Goal: Use online tool/utility: Utilize a website feature to perform a specific function

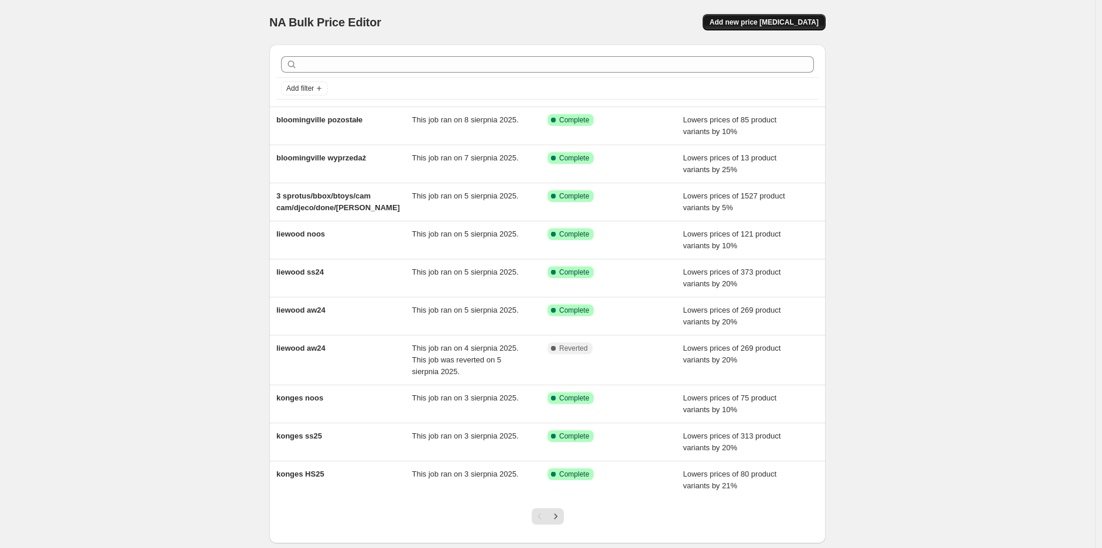
click at [782, 22] on span "Add new price [MEDICAL_DATA]" at bounding box center [764, 22] width 109 height 9
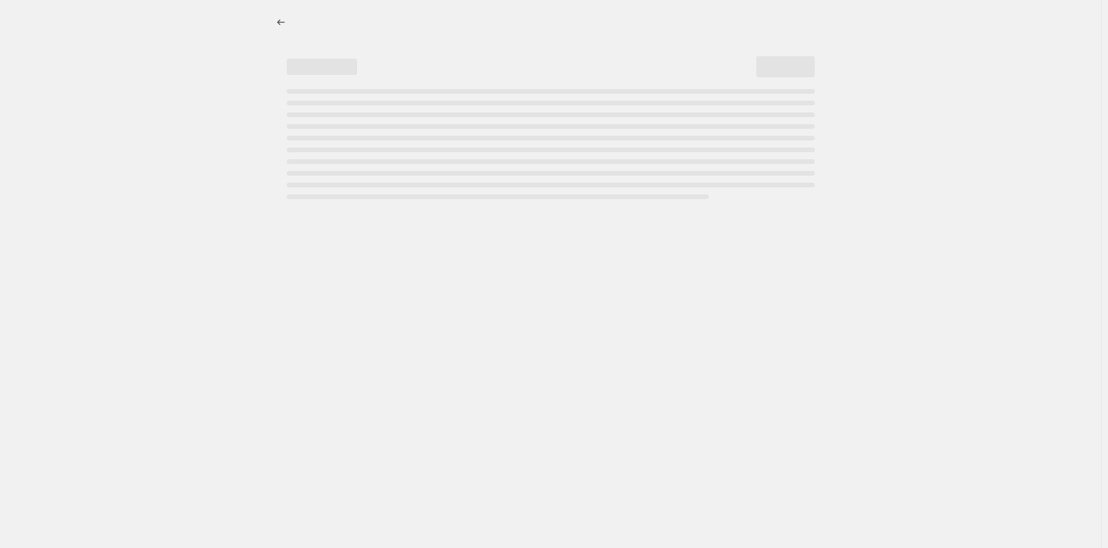
select select "percentage"
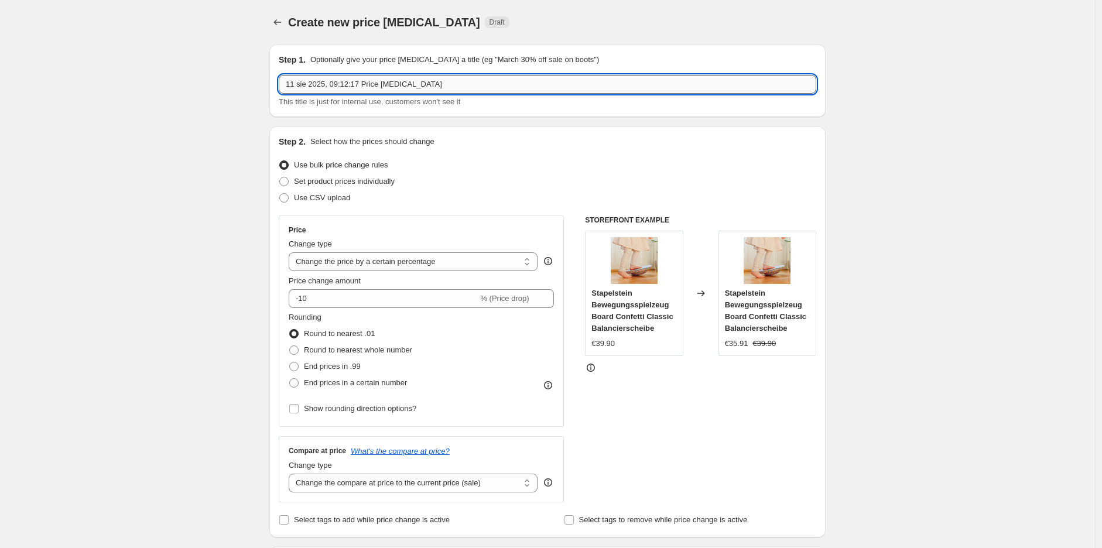
click at [385, 87] on input "11 sie 2025, 09:12:17 Price [MEDICAL_DATA]" at bounding box center [548, 84] width 538 height 19
type input "Mayoral SS25 + starsze"
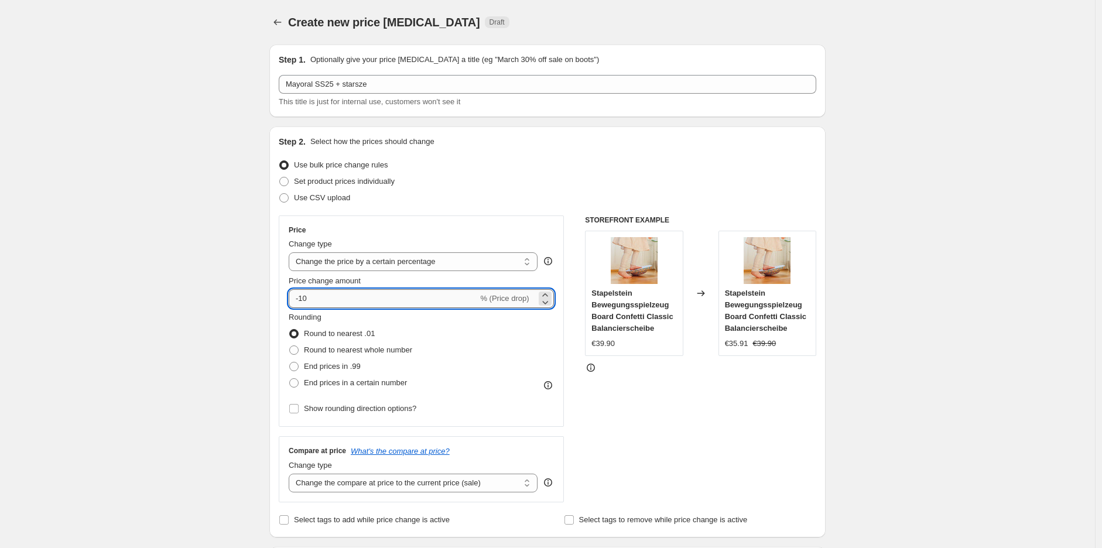
click at [302, 300] on input "-10" at bounding box center [383, 298] width 189 height 19
type input "-25"
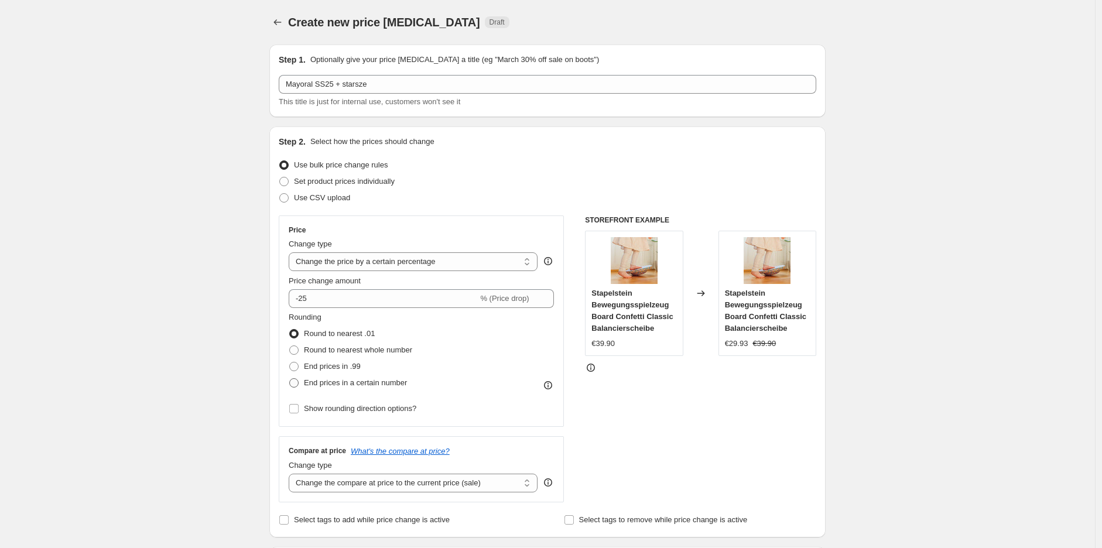
click at [296, 381] on span at bounding box center [293, 382] width 9 height 9
click at [290, 379] on input "End prices in a certain number" at bounding box center [289, 378] width 1 height 1
radio input "true"
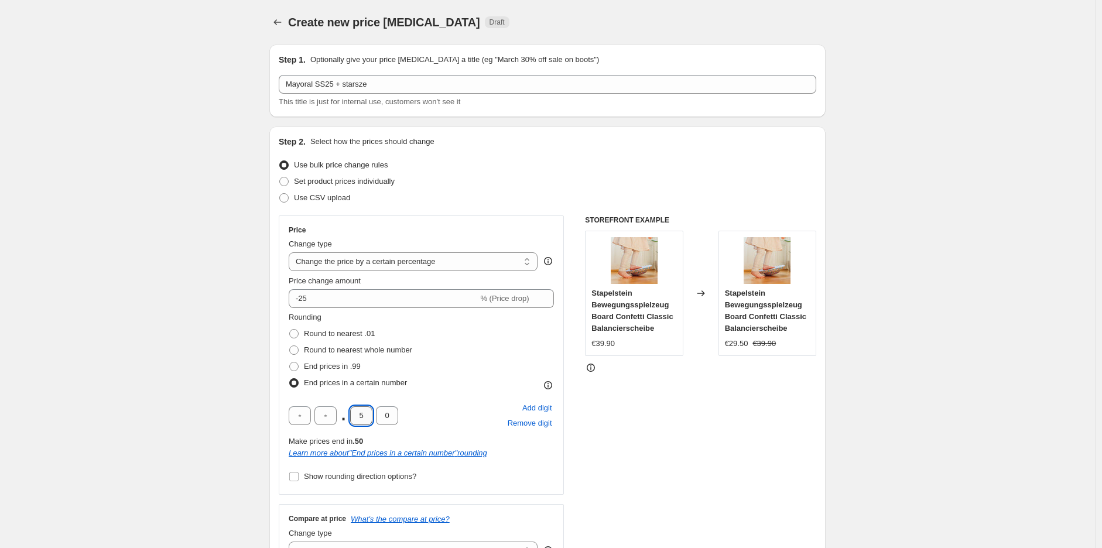
drag, startPoint x: 359, startPoint y: 422, endPoint x: 368, endPoint y: 418, distance: 9.5
click at [368, 418] on input "5" at bounding box center [361, 415] width 22 height 19
type input "9"
click at [672, 419] on div "STOREFRONT EXAMPLE Stapelstein Bewegungsspielzeug Board Confetti Classic Balanc…" at bounding box center [700, 392] width 231 height 355
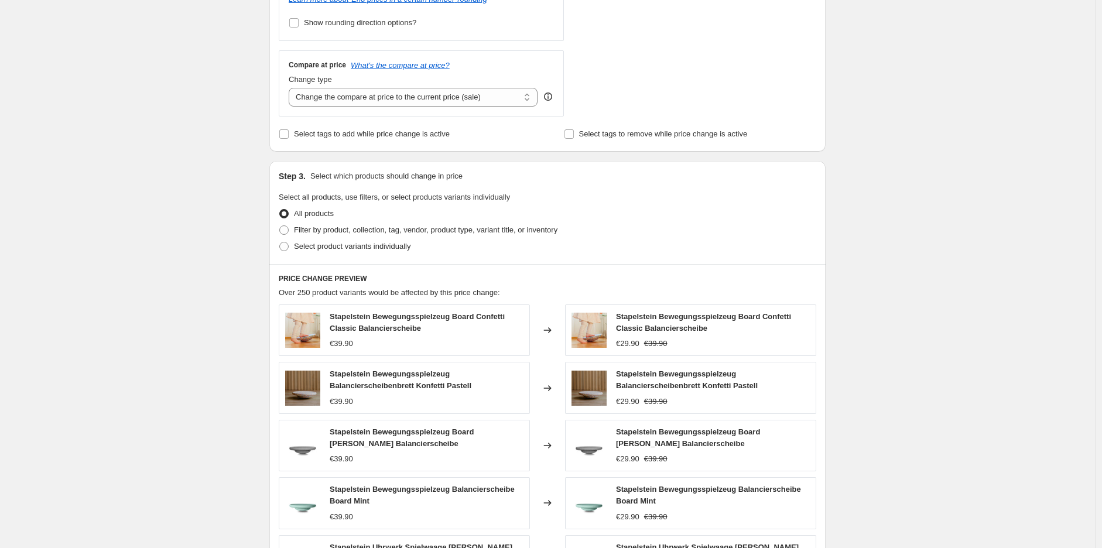
scroll to position [455, 0]
click at [289, 228] on span at bounding box center [283, 228] width 9 height 9
click at [280, 225] on input "Filter by product, collection, tag, vendor, product type, variant title, or inv…" at bounding box center [279, 224] width 1 height 1
radio input "true"
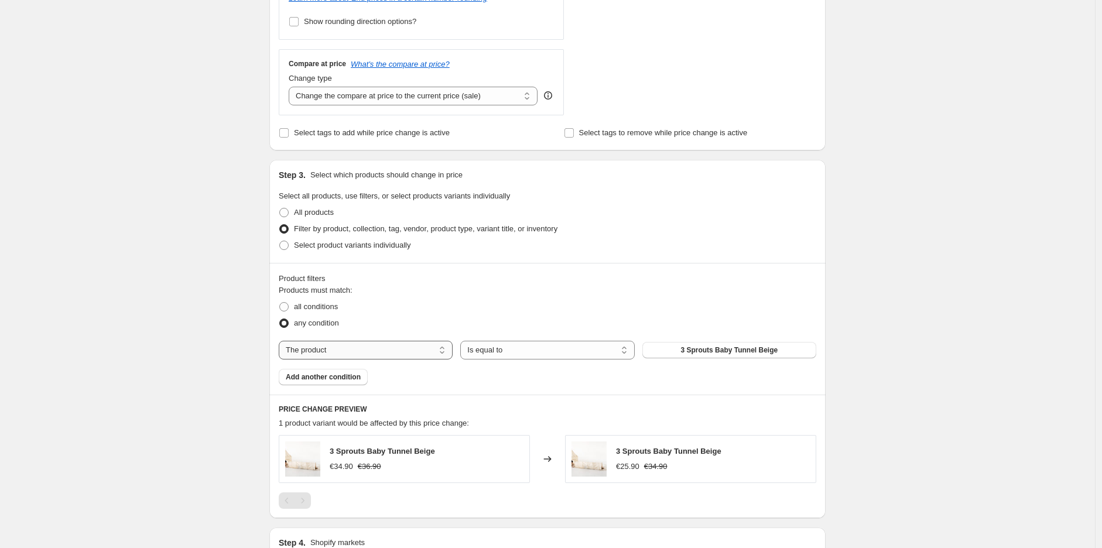
click at [336, 354] on select "The product The product's collection The product's tag The product's vendor The…" at bounding box center [366, 350] width 174 height 19
select select "tag"
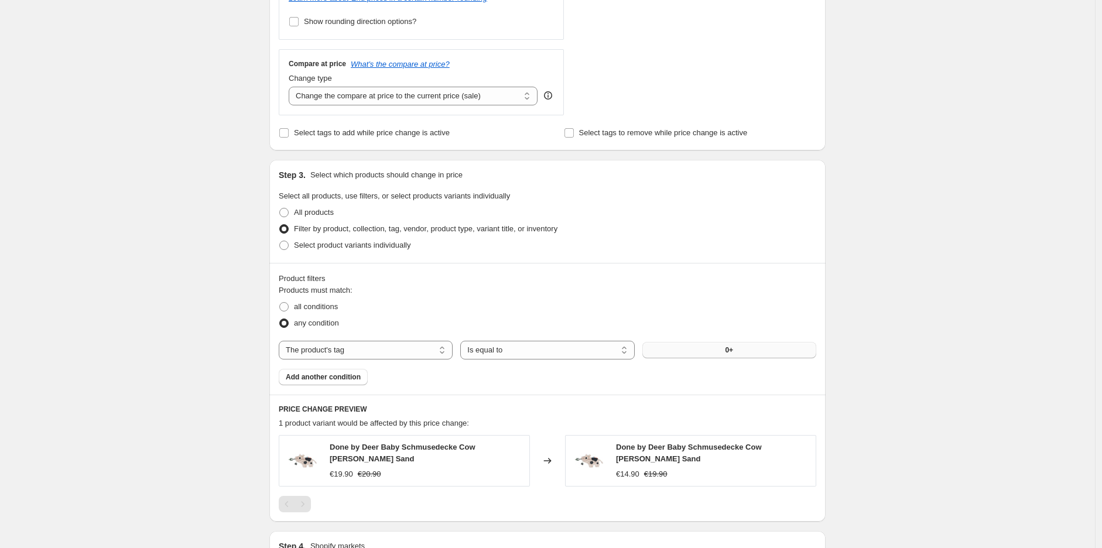
click at [706, 353] on button "0+" at bounding box center [729, 350] width 174 height 16
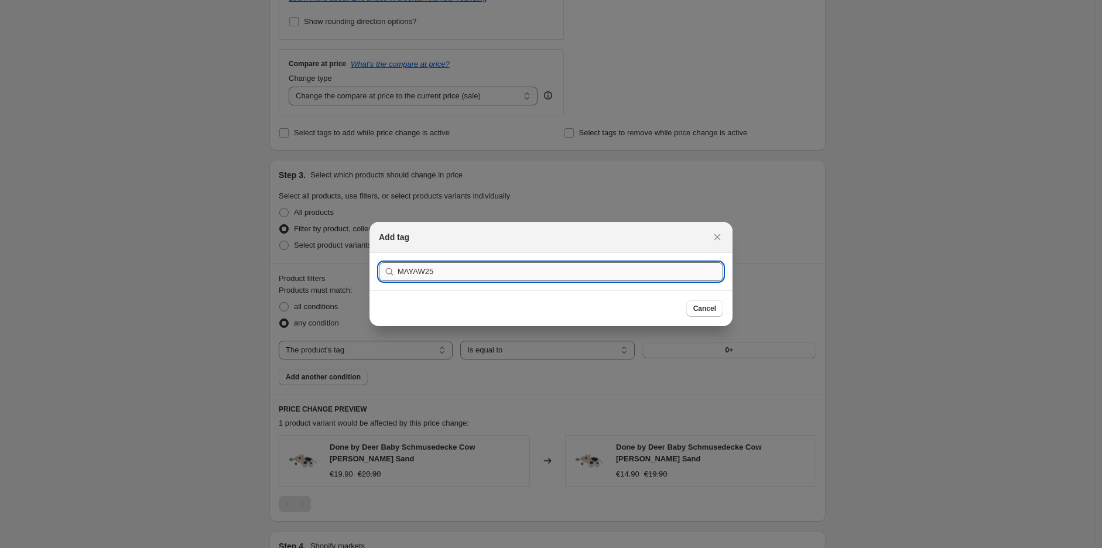
type input "MAYAW25"
click at [379, 253] on button "Submit" at bounding box center [395, 259] width 33 height 12
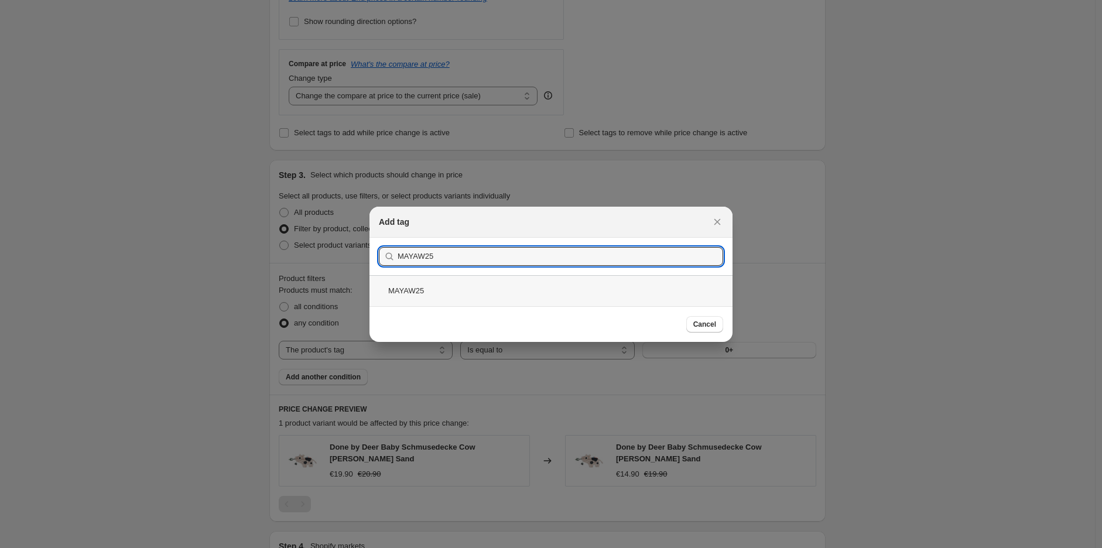
click at [420, 283] on div "MAYAW25" at bounding box center [550, 290] width 363 height 31
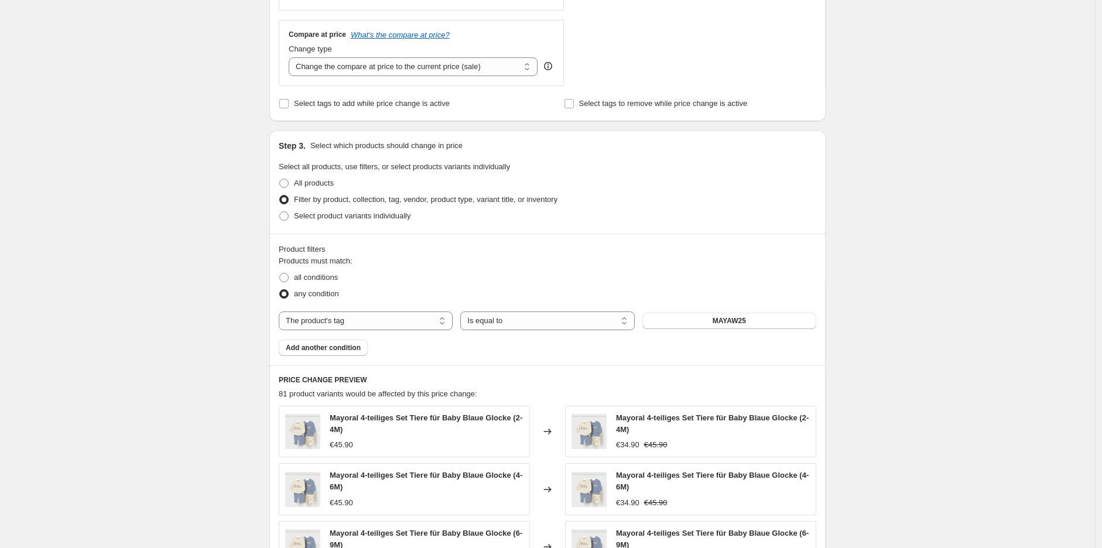
scroll to position [651, 0]
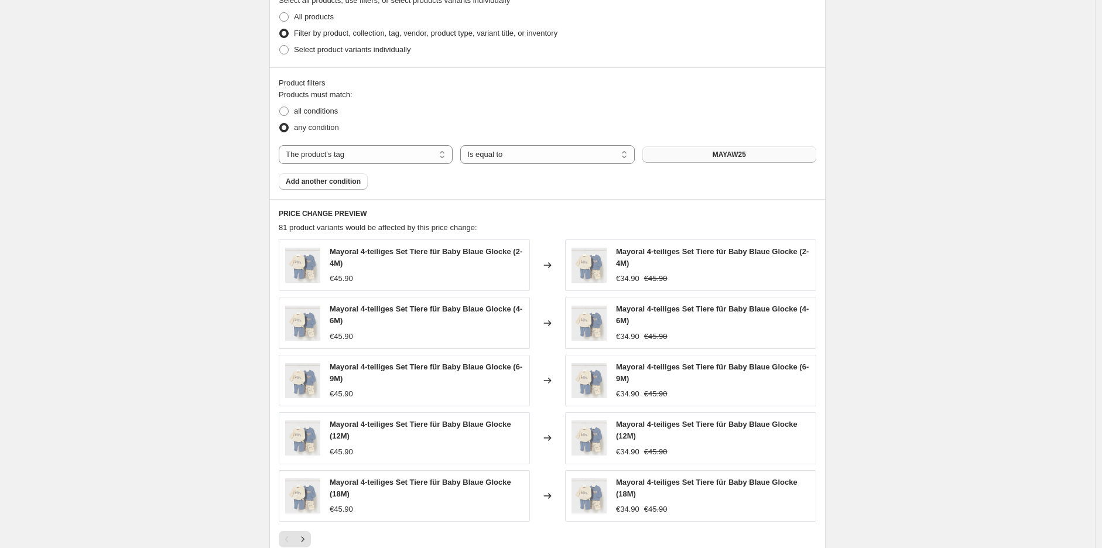
click at [733, 153] on span "MAYAW25" at bounding box center [729, 154] width 33 height 9
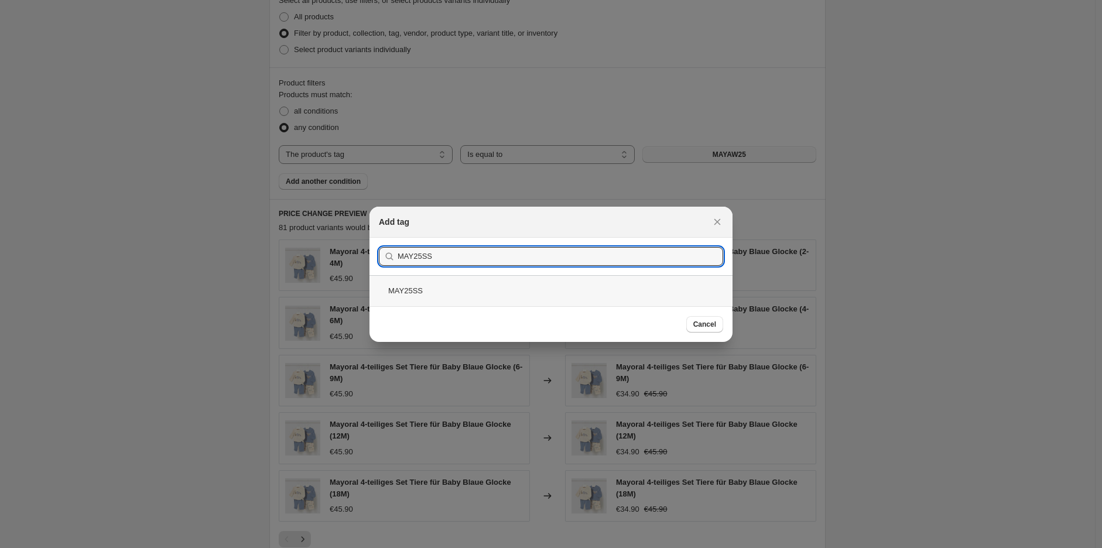
type input "MAY25SS"
click at [456, 285] on div "MAY25SS" at bounding box center [550, 290] width 363 height 31
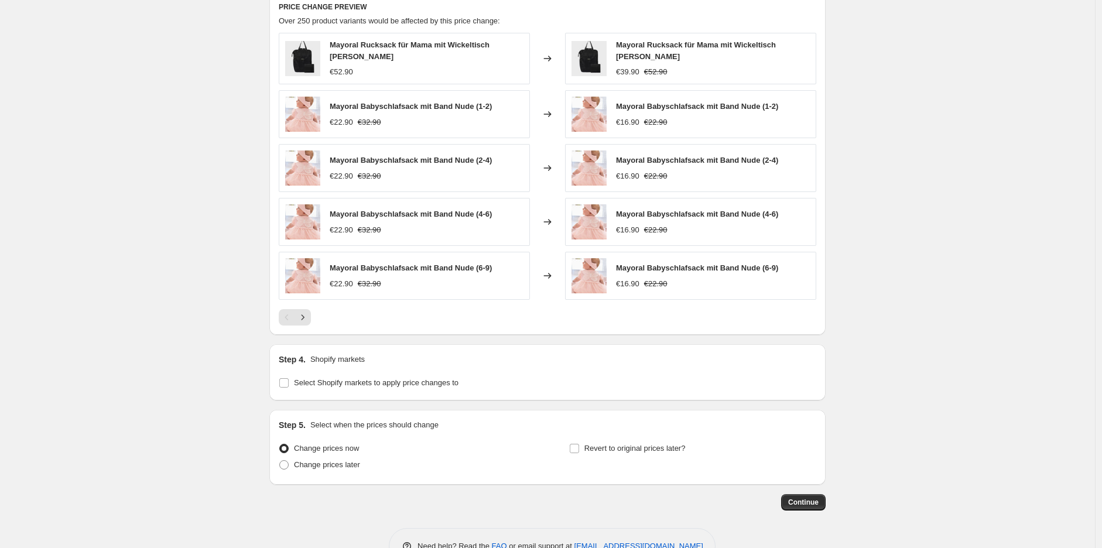
scroll to position [888, 0]
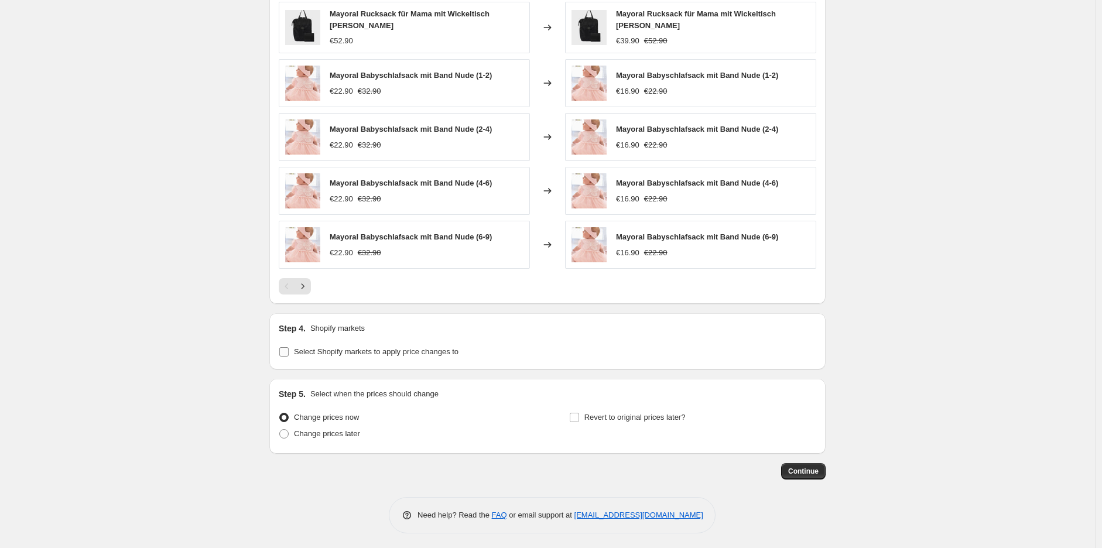
click at [288, 348] on input "Select Shopify markets to apply price changes to" at bounding box center [283, 351] width 9 height 9
checkbox input "true"
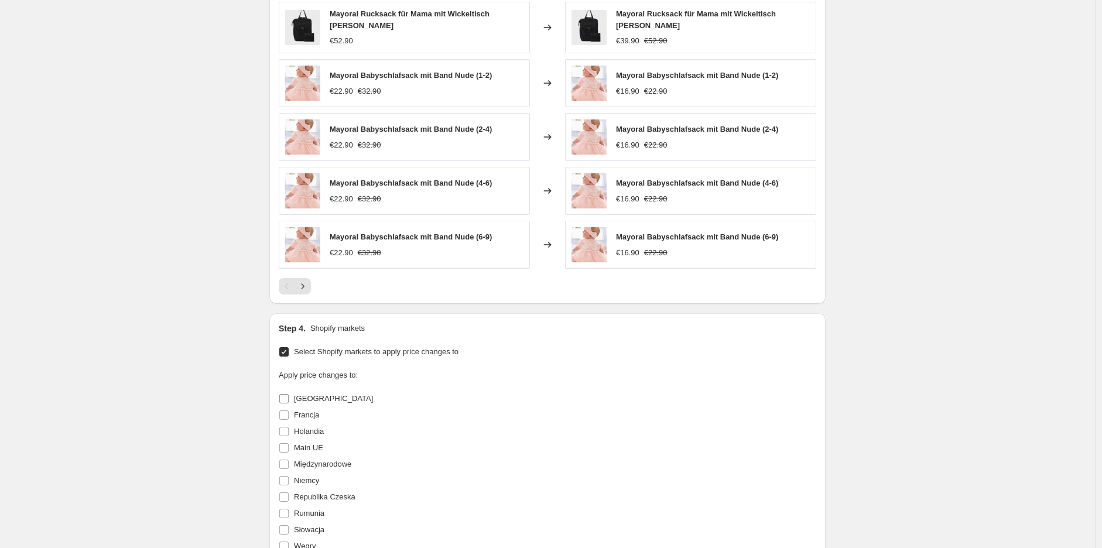
click at [288, 394] on span at bounding box center [284, 399] width 11 height 11
click at [288, 394] on input "[GEOGRAPHIC_DATA]" at bounding box center [283, 398] width 9 height 9
checkbox input "true"
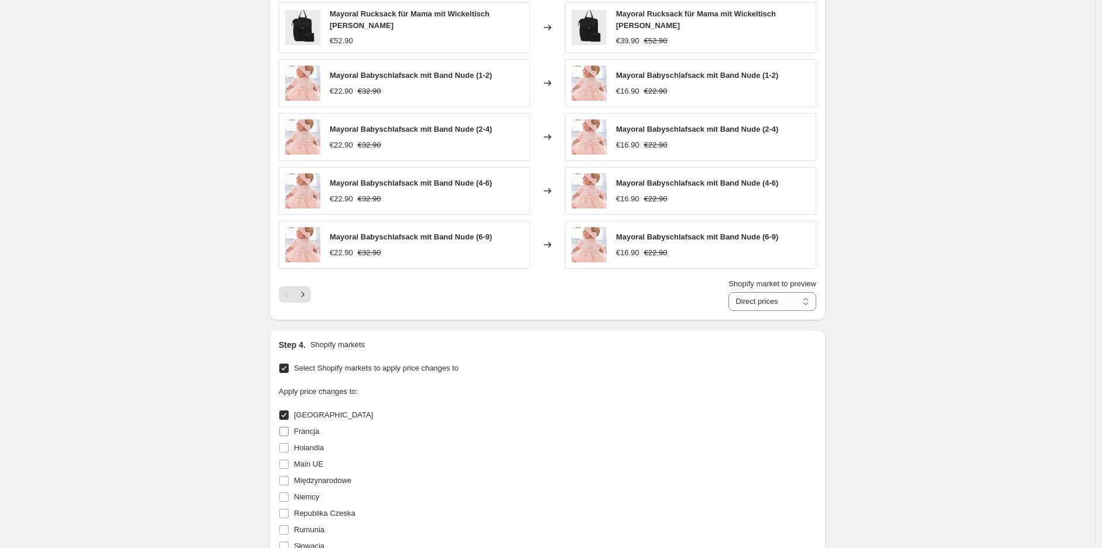
click at [289, 429] on input "Francja" at bounding box center [283, 431] width 9 height 9
checkbox input "true"
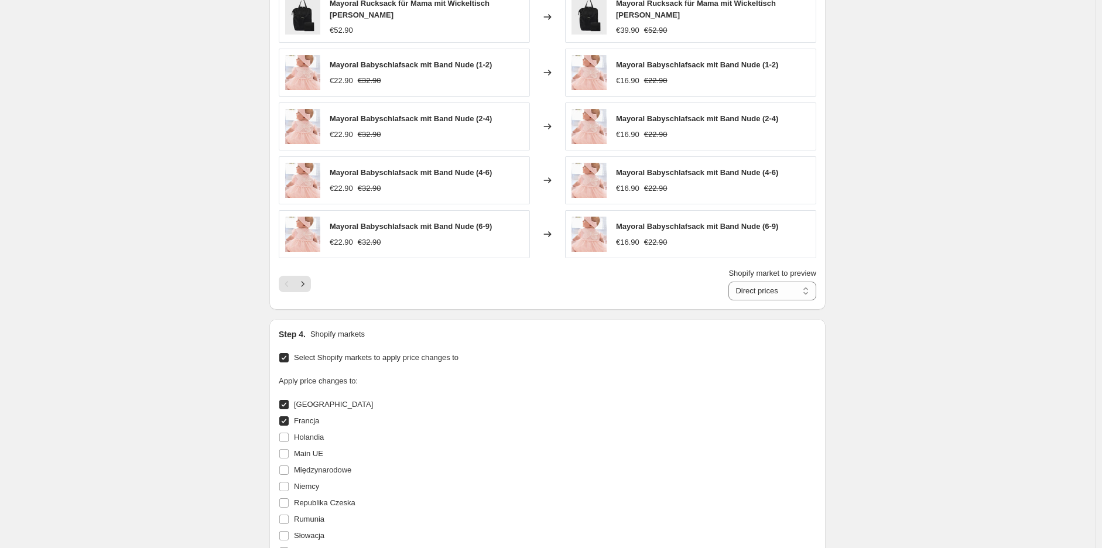
scroll to position [1084, 0]
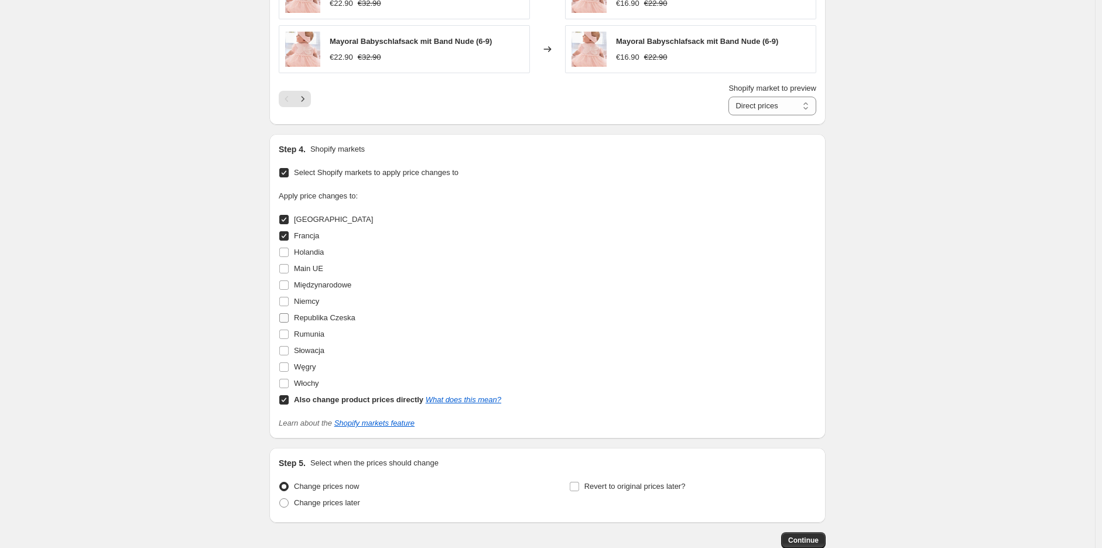
drag, startPoint x: 288, startPoint y: 298, endPoint x: 289, endPoint y: 307, distance: 8.9
click at [288, 298] on input "Niemcy" at bounding box center [283, 301] width 9 height 9
checkbox input "true"
click at [286, 350] on input "Słowacja" at bounding box center [283, 350] width 9 height 9
checkbox input "true"
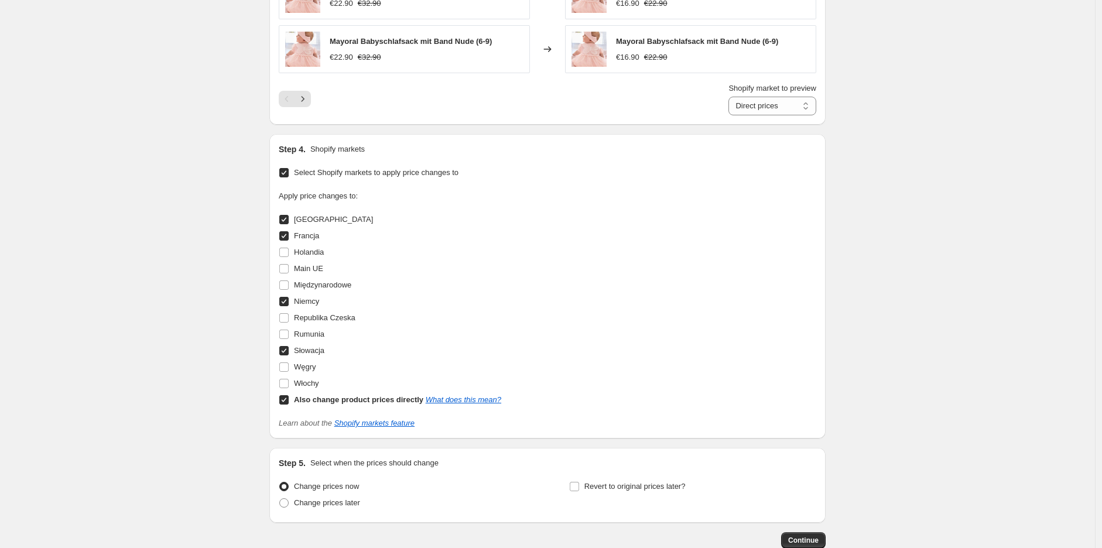
click at [286, 235] on input "Francja" at bounding box center [283, 235] width 9 height 9
checkbox input "false"
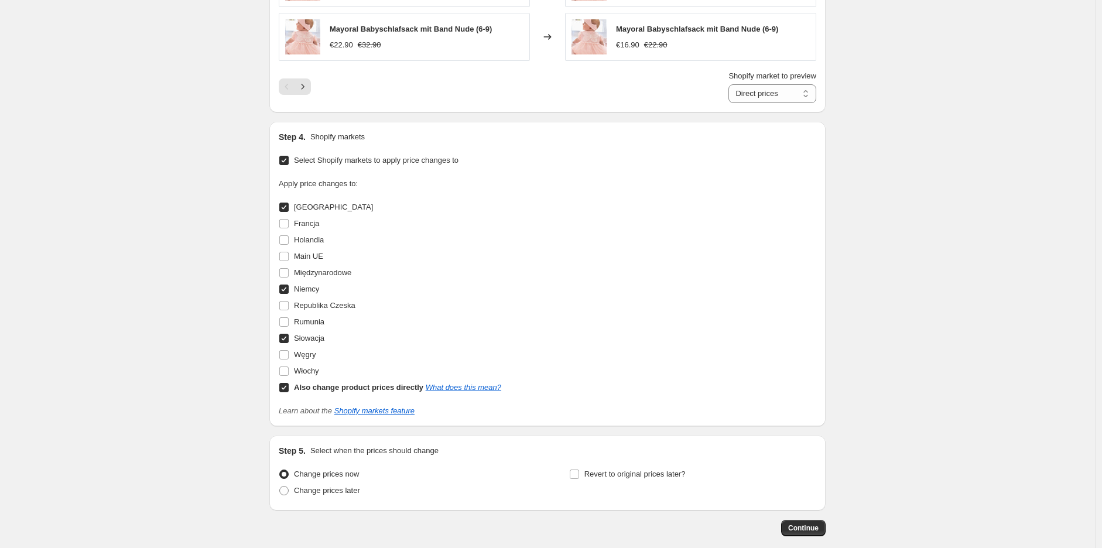
scroll to position [1154, 0]
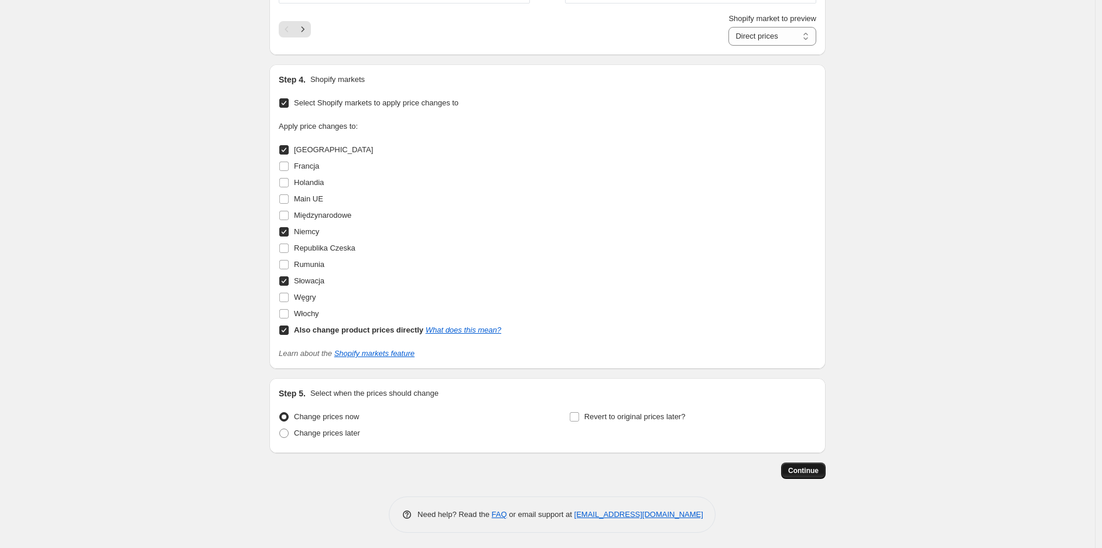
click at [806, 466] on span "Continue" at bounding box center [803, 470] width 30 height 9
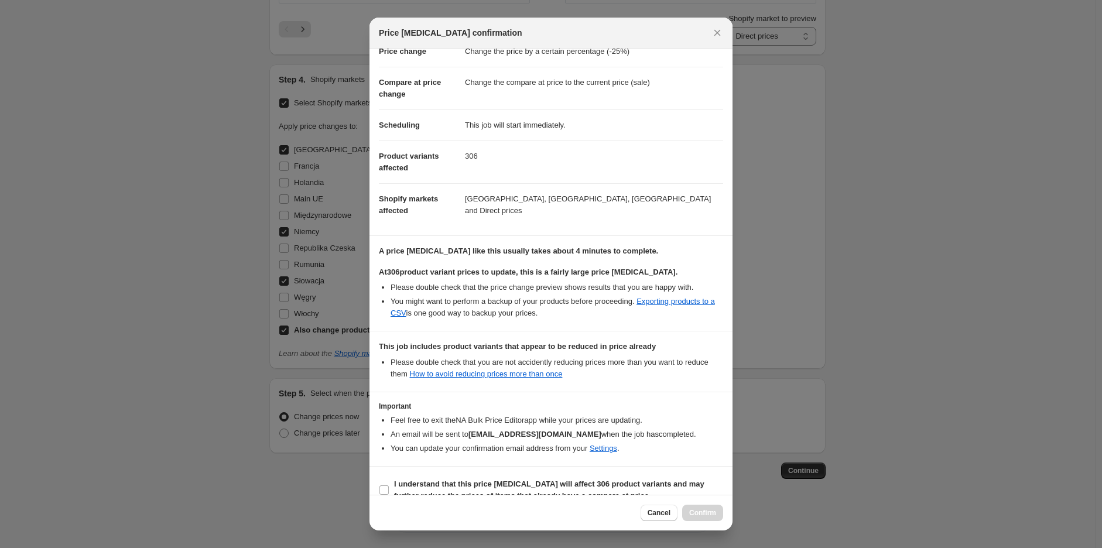
scroll to position [52, 0]
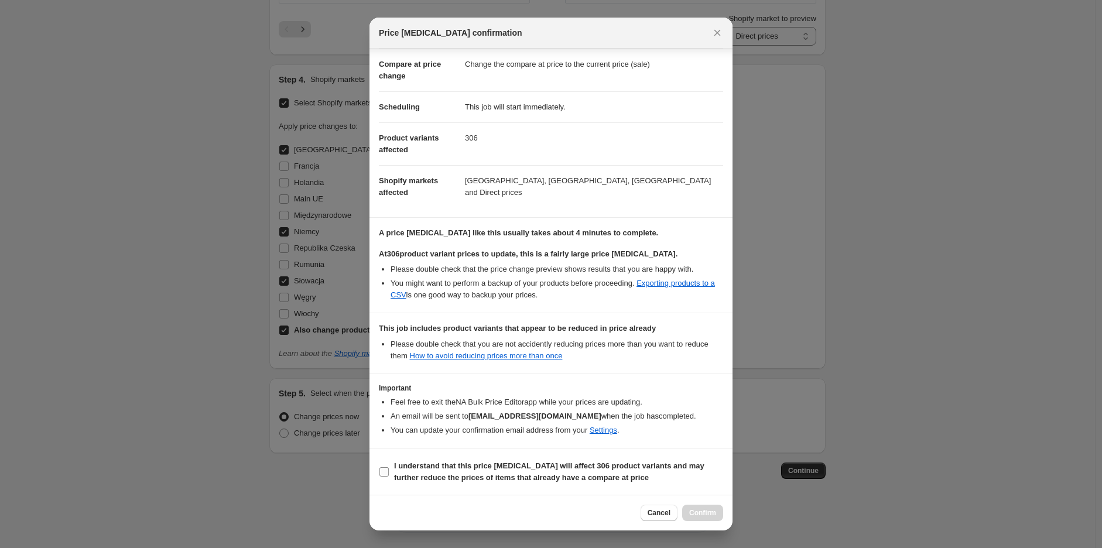
click at [389, 471] on span ":r25:" at bounding box center [384, 472] width 11 height 11
click at [389, 471] on input "I understand that this price [MEDICAL_DATA] will affect 306 product variants an…" at bounding box center [383, 471] width 9 height 9
checkbox input "true"
click at [713, 512] on span "Confirm" at bounding box center [702, 512] width 27 height 9
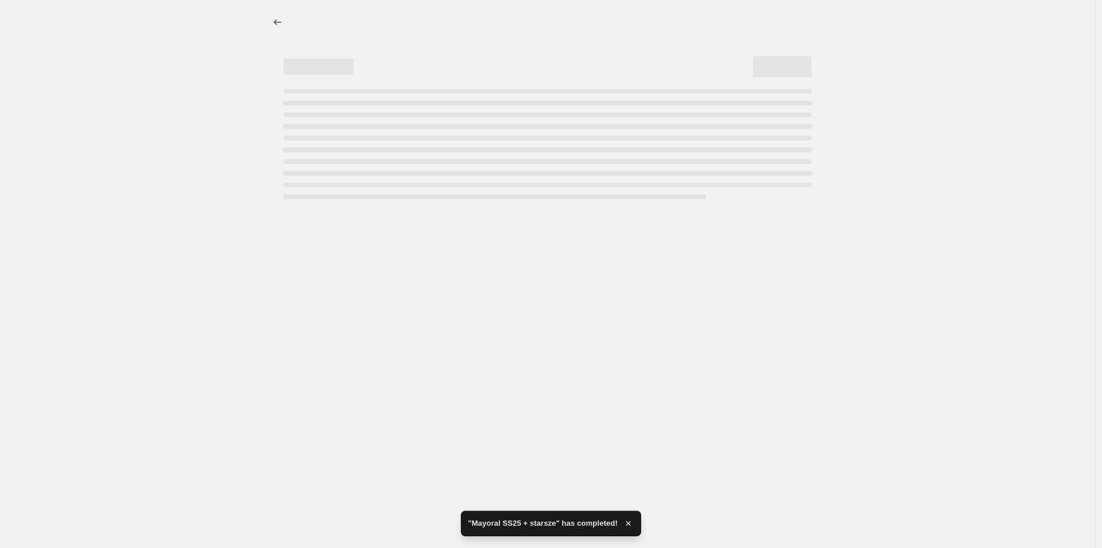
select select "percentage"
select select "tag"
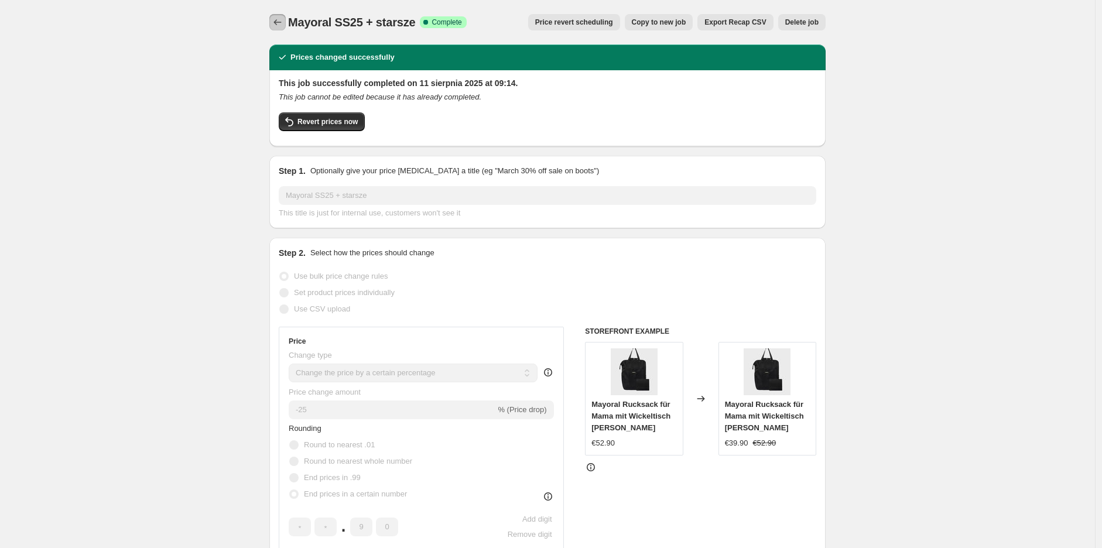
click at [272, 28] on button "Price change jobs" at bounding box center [277, 22] width 16 height 16
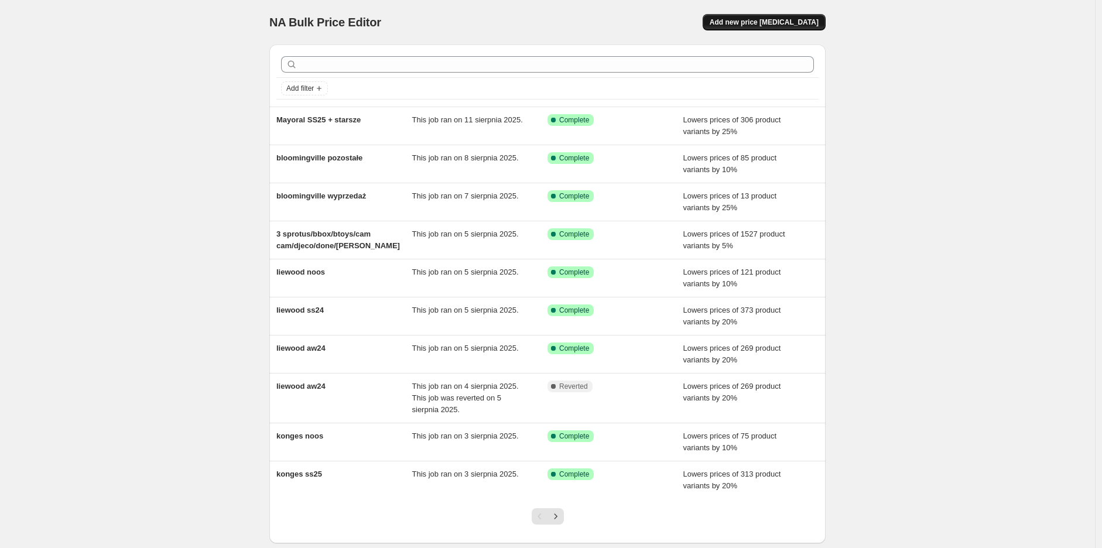
click at [770, 24] on span "Add new price [MEDICAL_DATA]" at bounding box center [764, 22] width 109 height 9
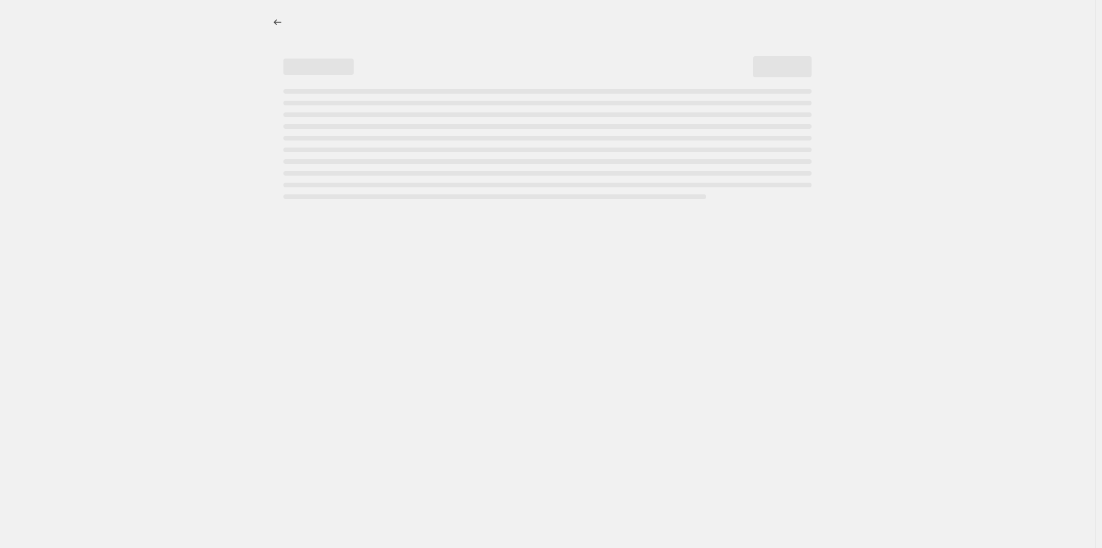
select select "percentage"
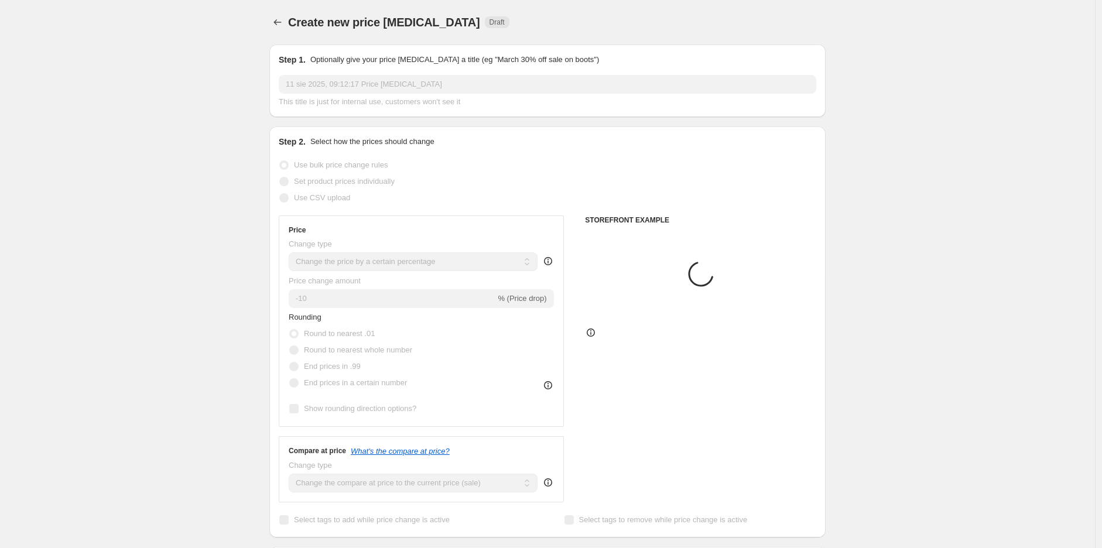
click at [351, 87] on input "11 sie 2025, 09:12:17 Price [MEDICAL_DATA]" at bounding box center [548, 84] width 538 height 19
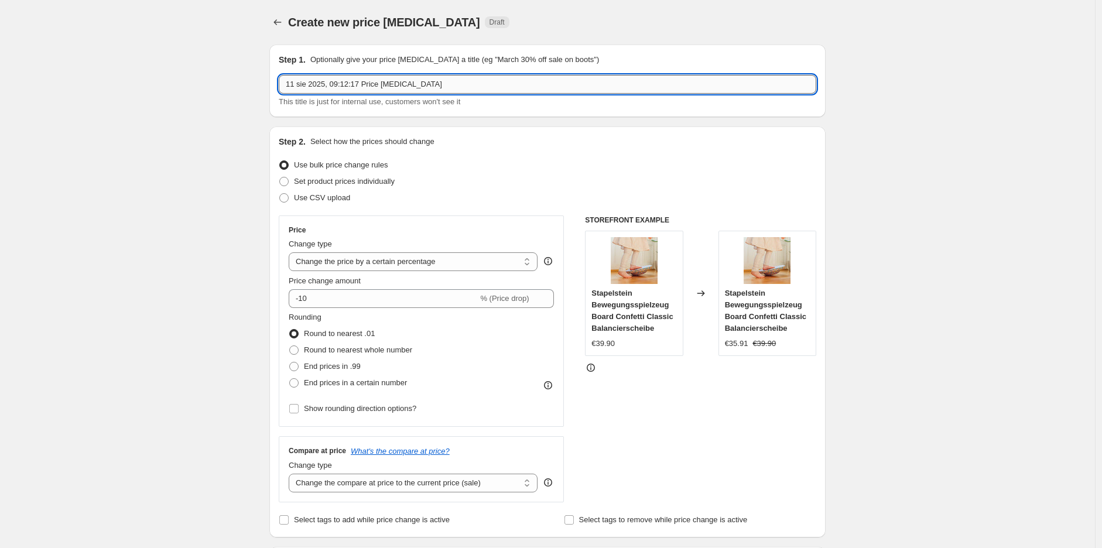
click at [350, 86] on input "11 sie 2025, 09:12:17 Price [MEDICAL_DATA]" at bounding box center [548, 84] width 538 height 19
click at [350, 87] on input "11 sie 2025, 09:12:17 Price [MEDICAL_DATA]" at bounding box center [548, 84] width 538 height 19
type input "noos mayoral"
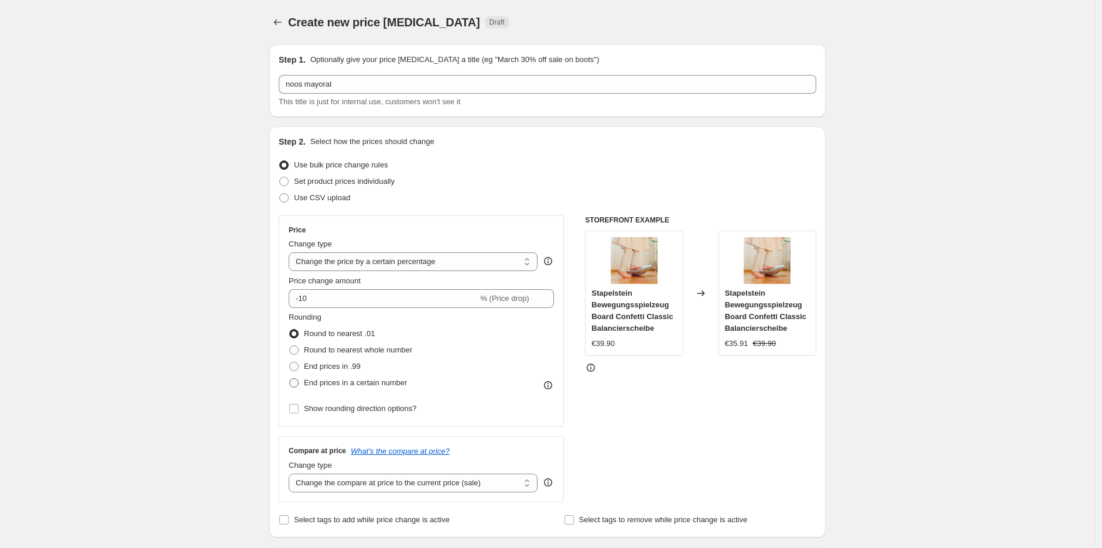
click at [296, 383] on span at bounding box center [293, 382] width 9 height 9
click at [290, 379] on input "End prices in a certain number" at bounding box center [289, 378] width 1 height 1
radio input "true"
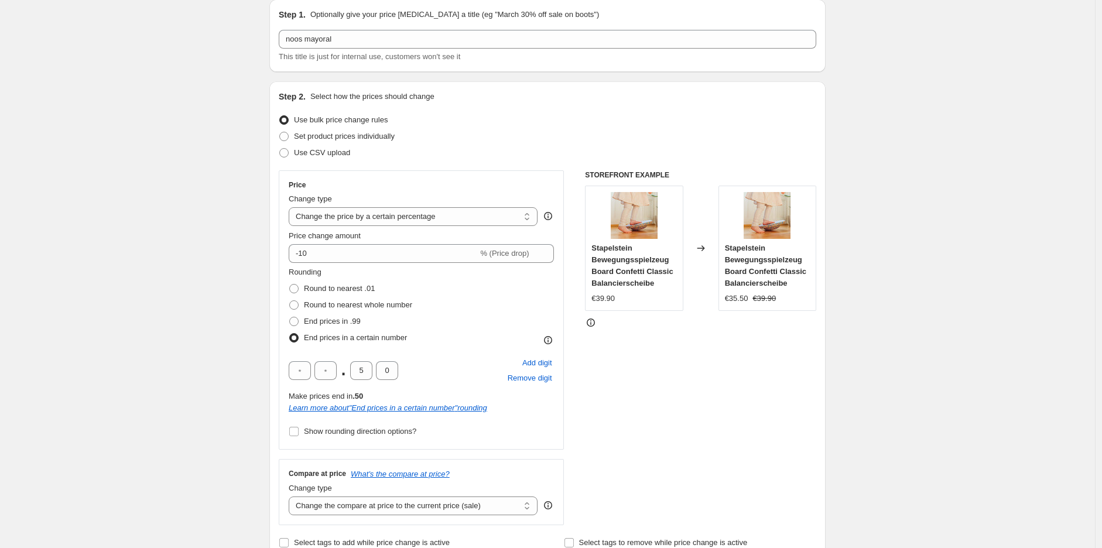
scroll to position [65, 0]
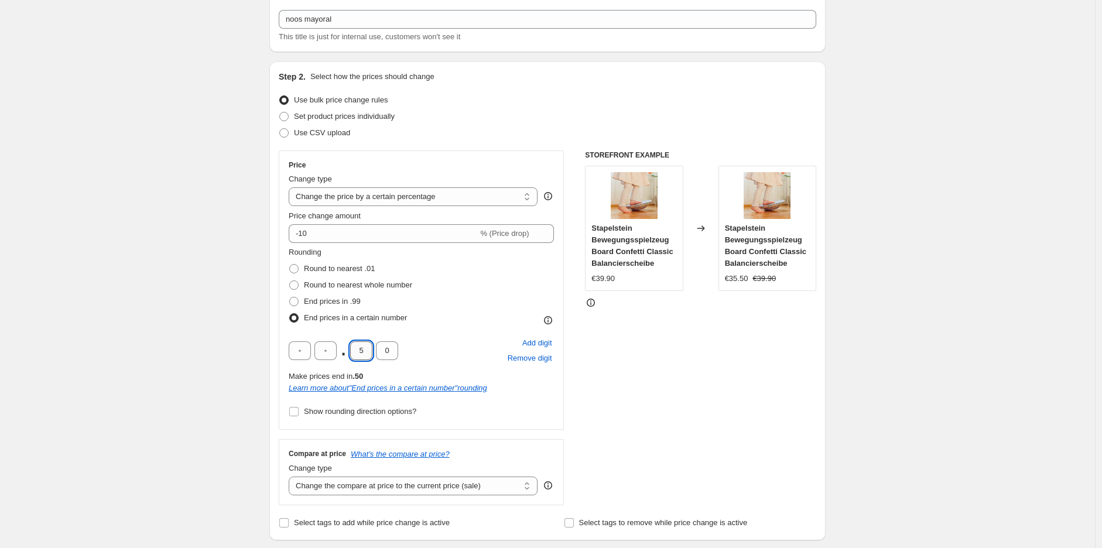
drag, startPoint x: 364, startPoint y: 351, endPoint x: 371, endPoint y: 351, distance: 7.0
click at [371, 351] on input "5" at bounding box center [361, 350] width 22 height 19
type input "9"
click at [460, 284] on div "Rounding Round to nearest .01 Round to nearest whole number End prices in .99 E…" at bounding box center [421, 287] width 265 height 80
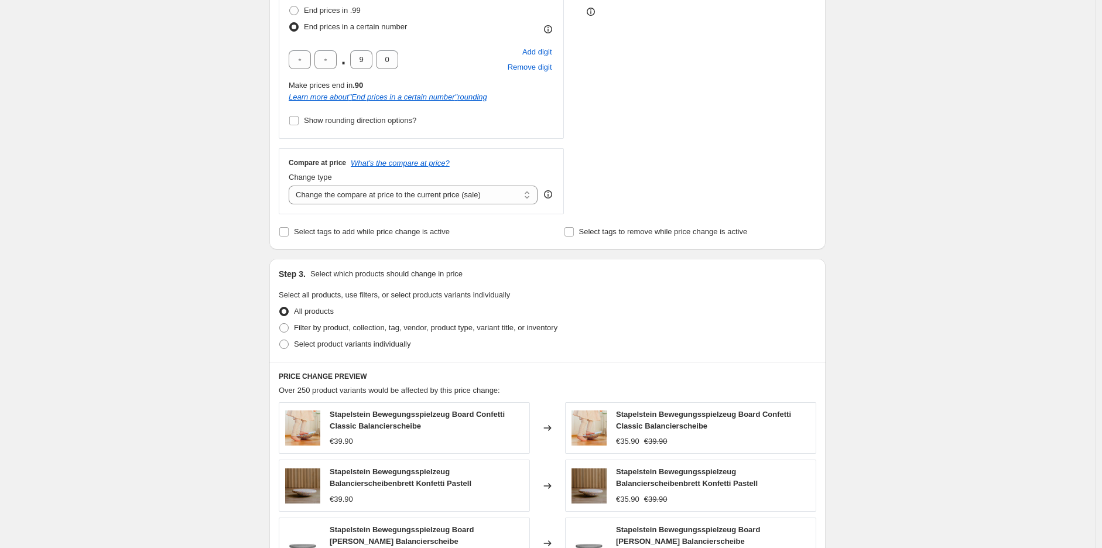
scroll to position [455, 0]
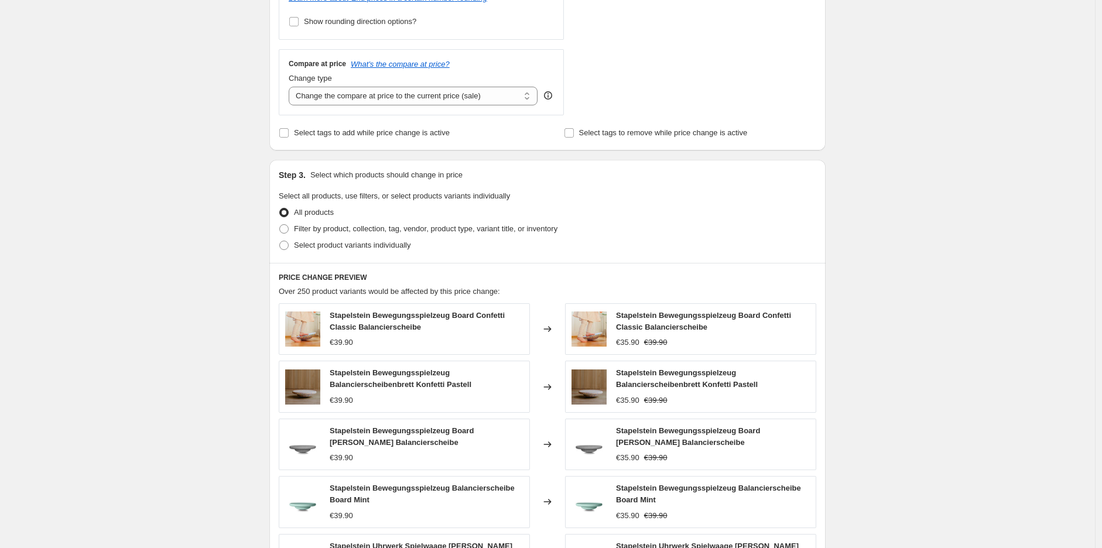
click at [174, 302] on div "Create new price [MEDICAL_DATA]. This page is ready Create new price [MEDICAL_D…" at bounding box center [547, 206] width 1095 height 1323
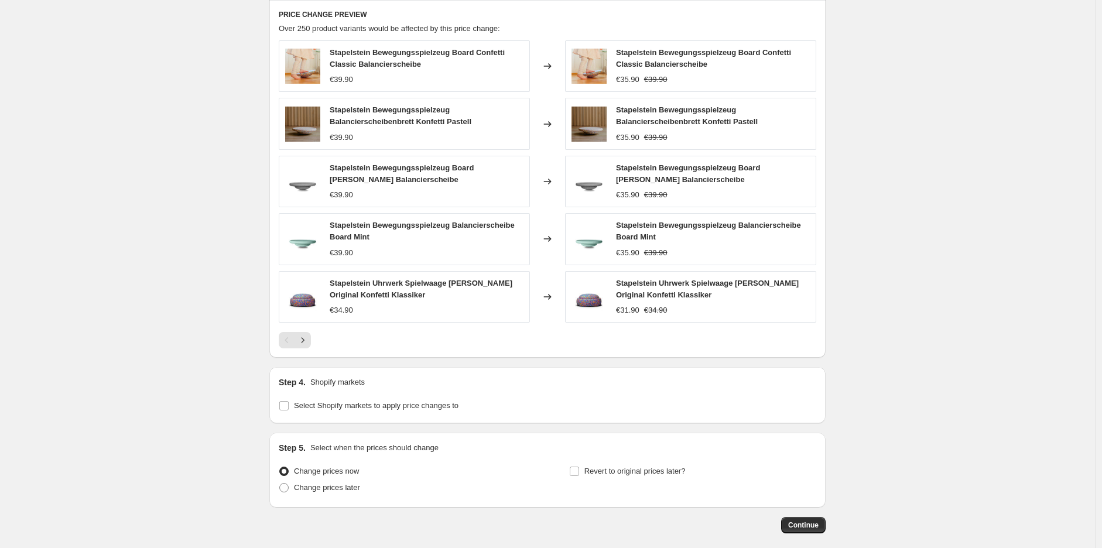
scroll to position [776, 0]
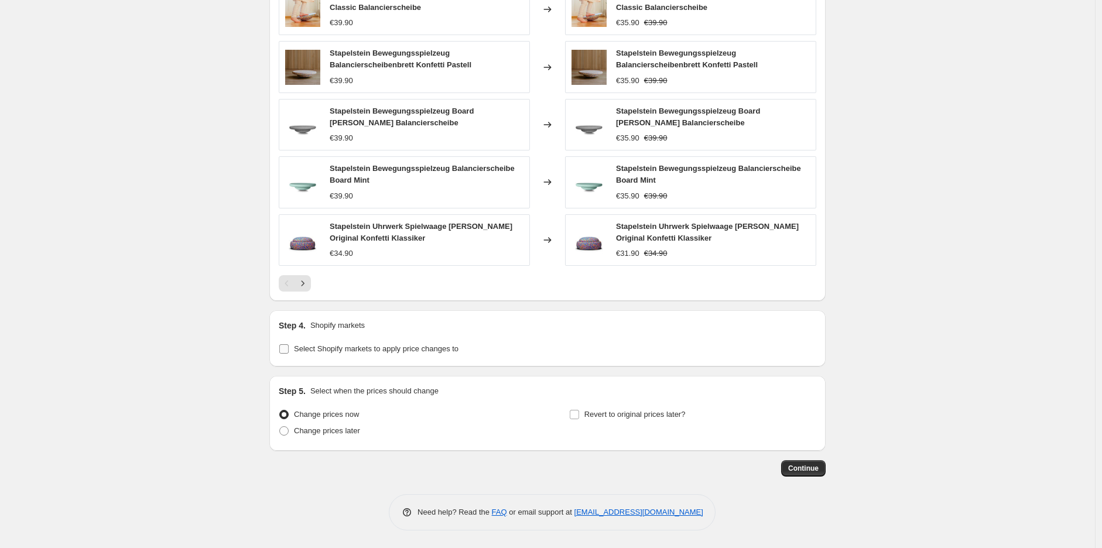
click at [283, 352] on input "Select Shopify markets to apply price changes to" at bounding box center [283, 348] width 9 height 9
checkbox input "true"
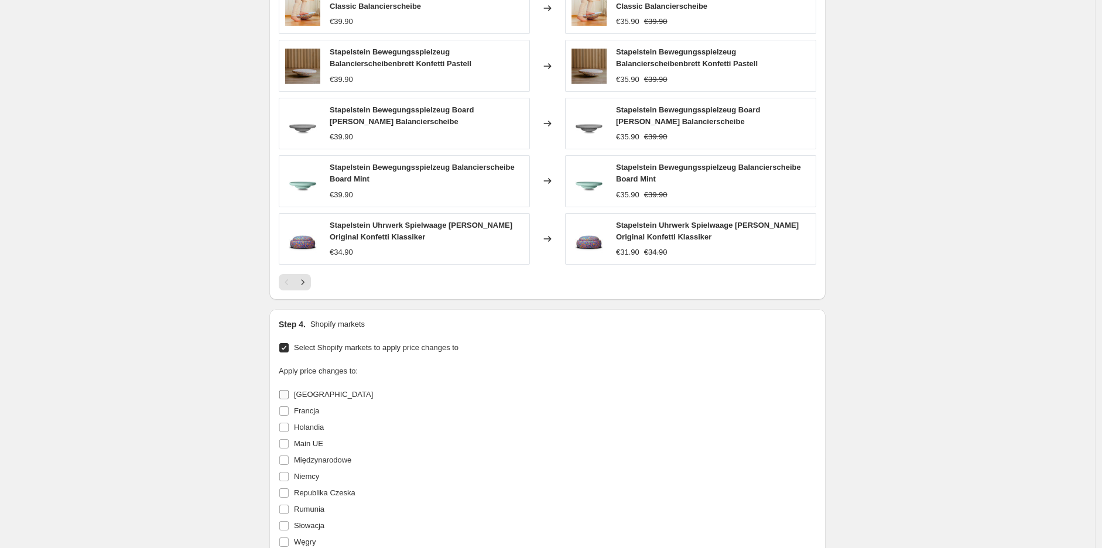
click at [285, 399] on span at bounding box center [284, 394] width 11 height 11
click at [288, 399] on input "[GEOGRAPHIC_DATA]" at bounding box center [283, 394] width 9 height 9
checkbox input "true"
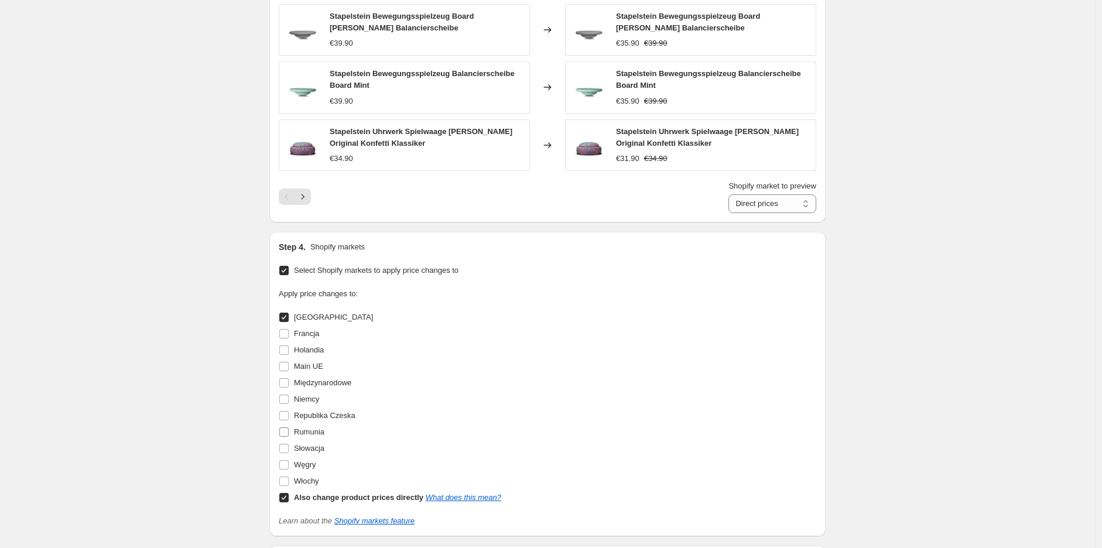
scroll to position [906, 0]
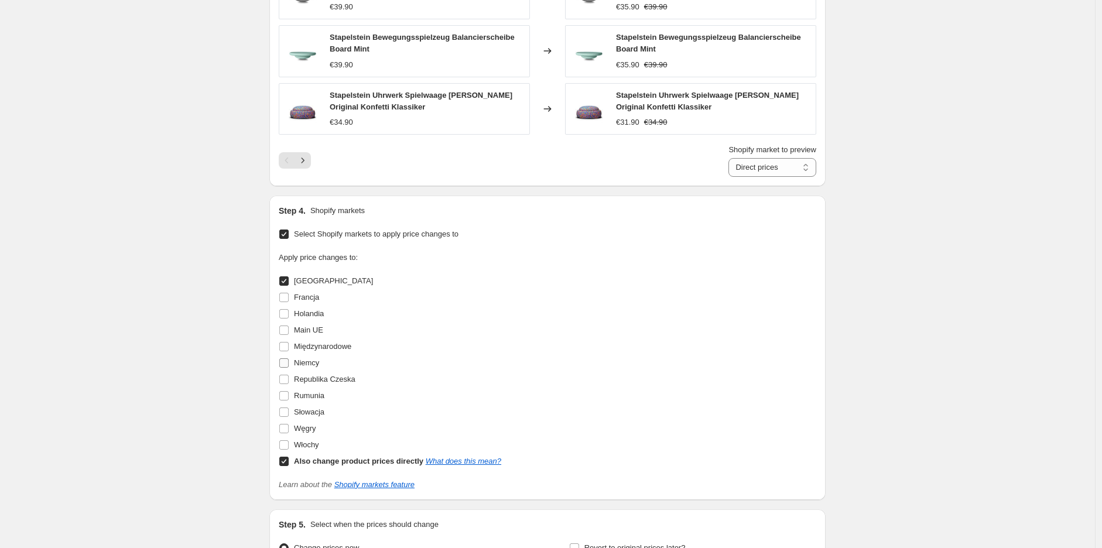
click at [284, 364] on input "Niemcy" at bounding box center [283, 362] width 9 height 9
checkbox input "true"
click at [287, 413] on input "Słowacja" at bounding box center [283, 412] width 9 height 9
checkbox input "true"
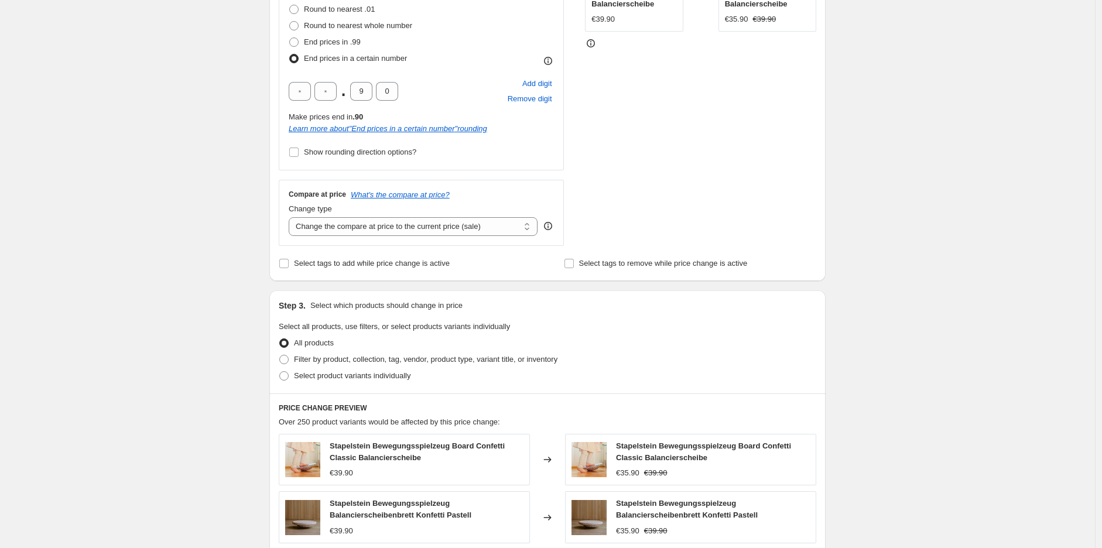
scroll to position [320, 0]
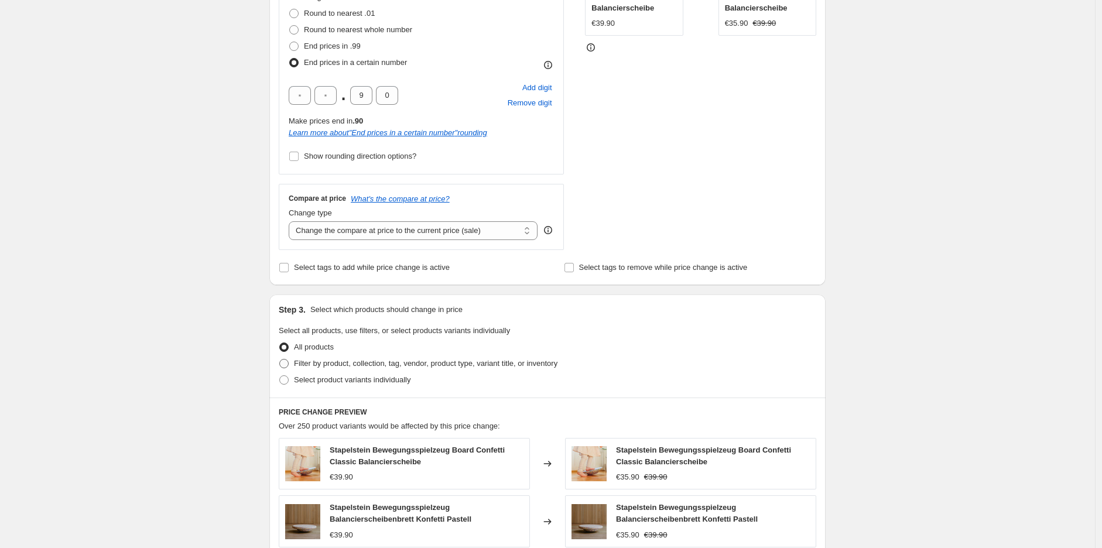
click at [285, 365] on span at bounding box center [283, 363] width 9 height 9
click at [280, 360] on input "Filter by product, collection, tag, vendor, product type, variant title, or inv…" at bounding box center [279, 359] width 1 height 1
radio input "true"
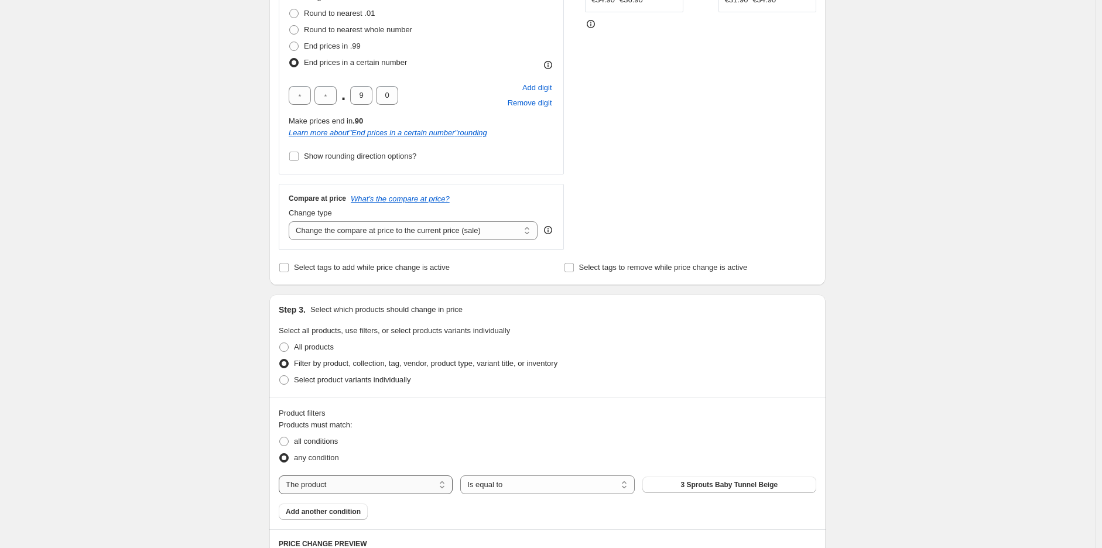
click at [354, 485] on select "The product The product's collection The product's tag The product's vendor The…" at bounding box center [366, 484] width 174 height 19
select select "tag"
click at [706, 490] on button "0+" at bounding box center [729, 485] width 174 height 16
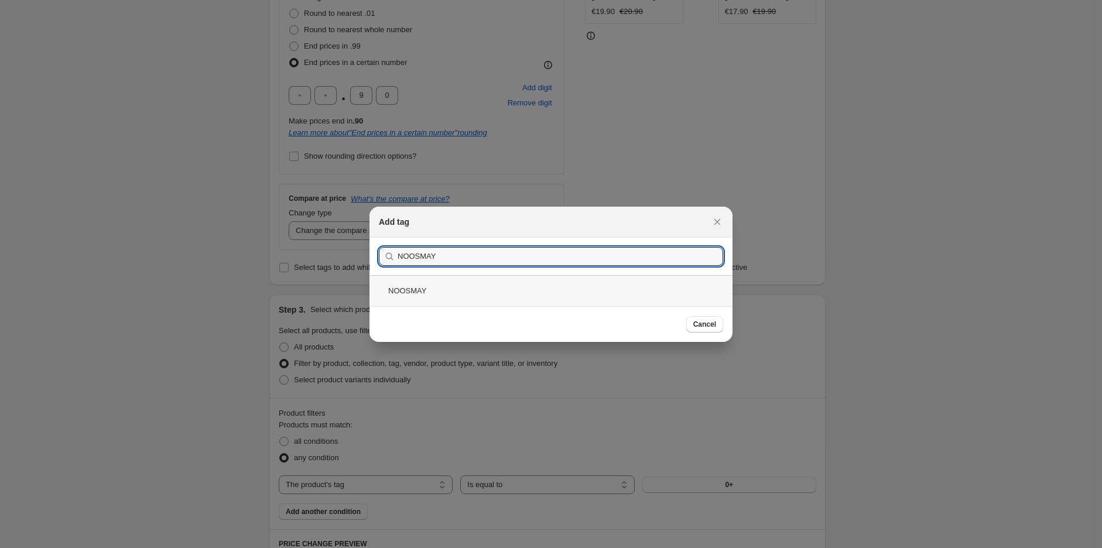
type input "NOOSMAY"
click at [442, 295] on div "NOOSMAY" at bounding box center [550, 290] width 363 height 31
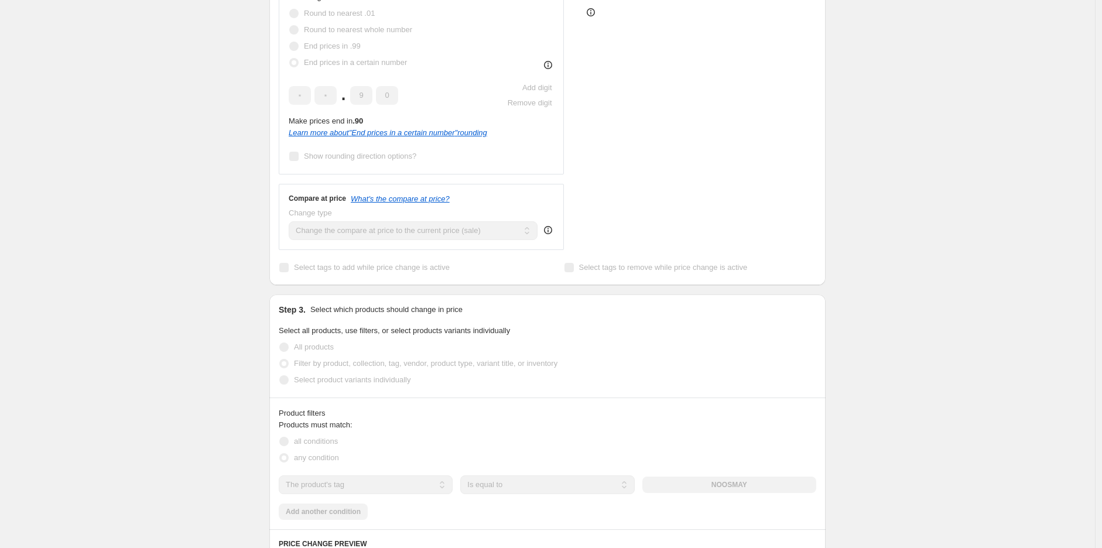
click at [86, 343] on div "Create new price [MEDICAL_DATA]. This page is ready Create new price [MEDICAL_D…" at bounding box center [547, 530] width 1095 height 1700
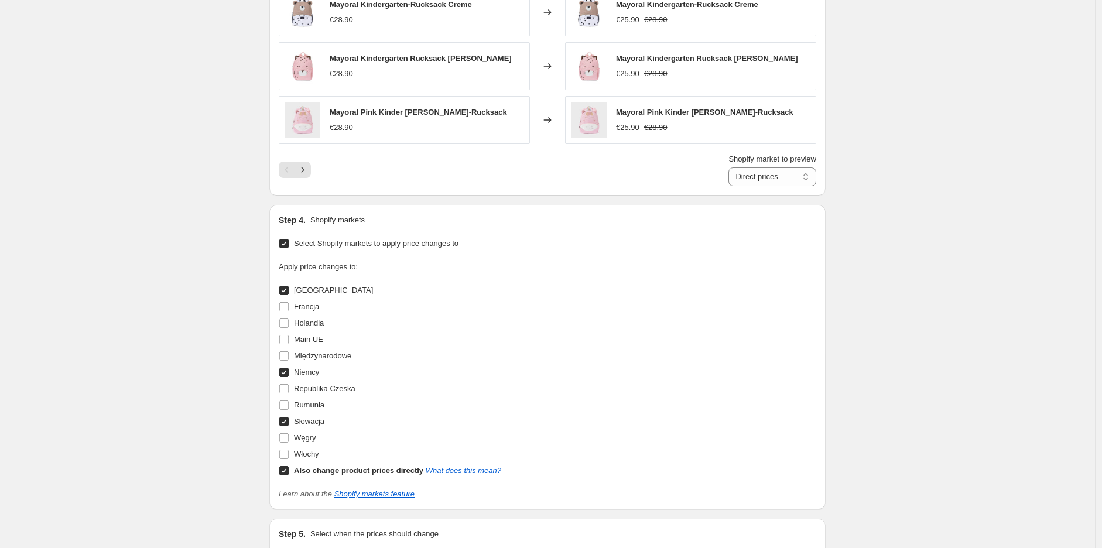
scroll to position [1154, 0]
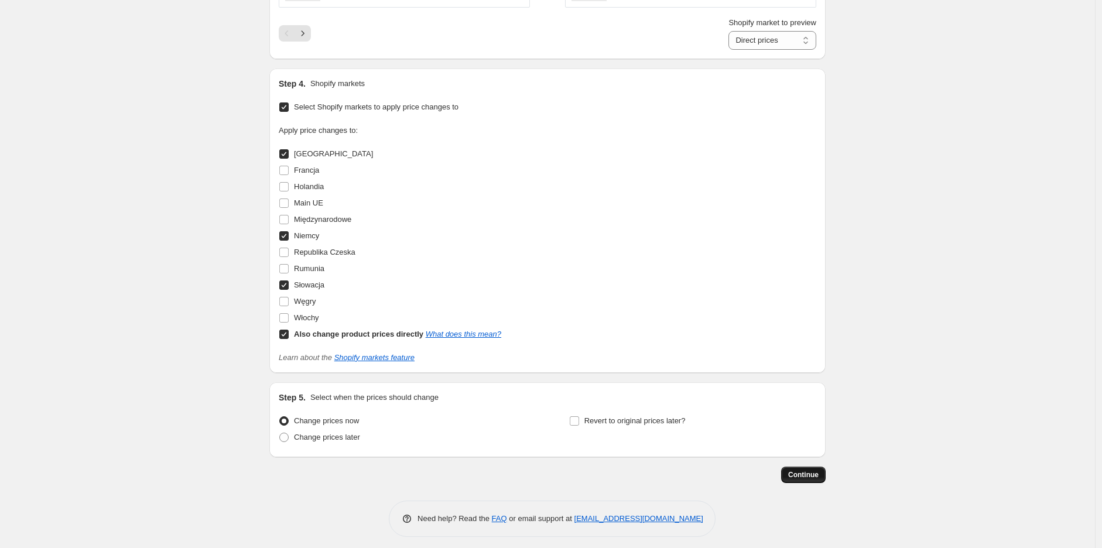
click at [812, 470] on span "Continue" at bounding box center [803, 474] width 30 height 9
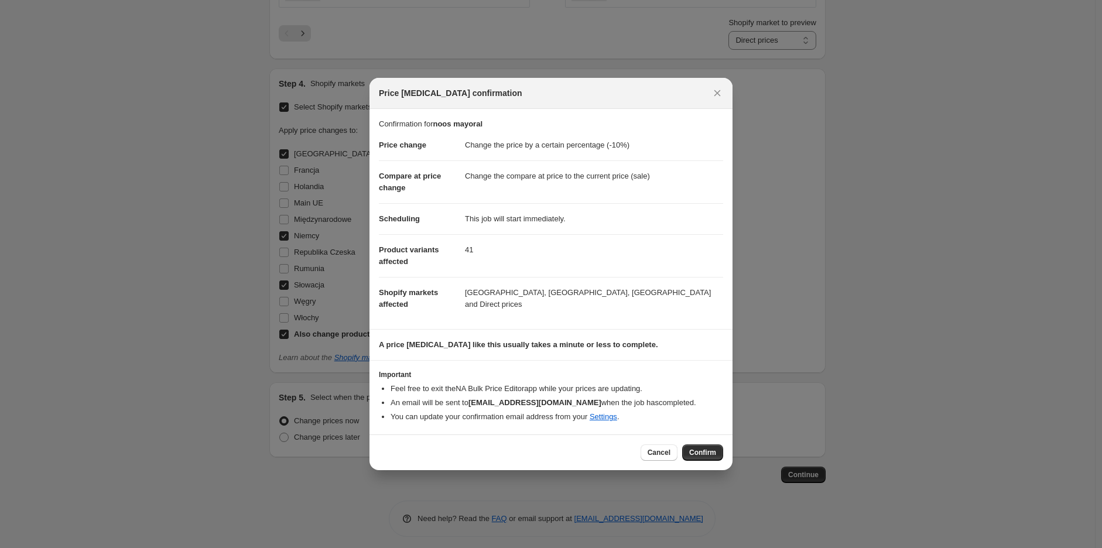
click at [711, 453] on span "Confirm" at bounding box center [702, 452] width 27 height 9
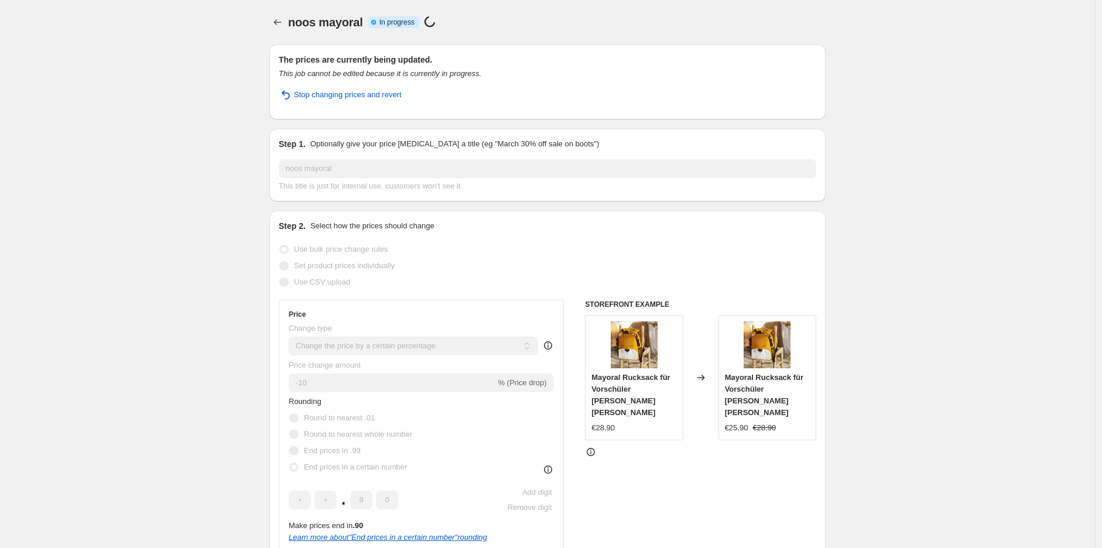
scroll to position [1184, 0]
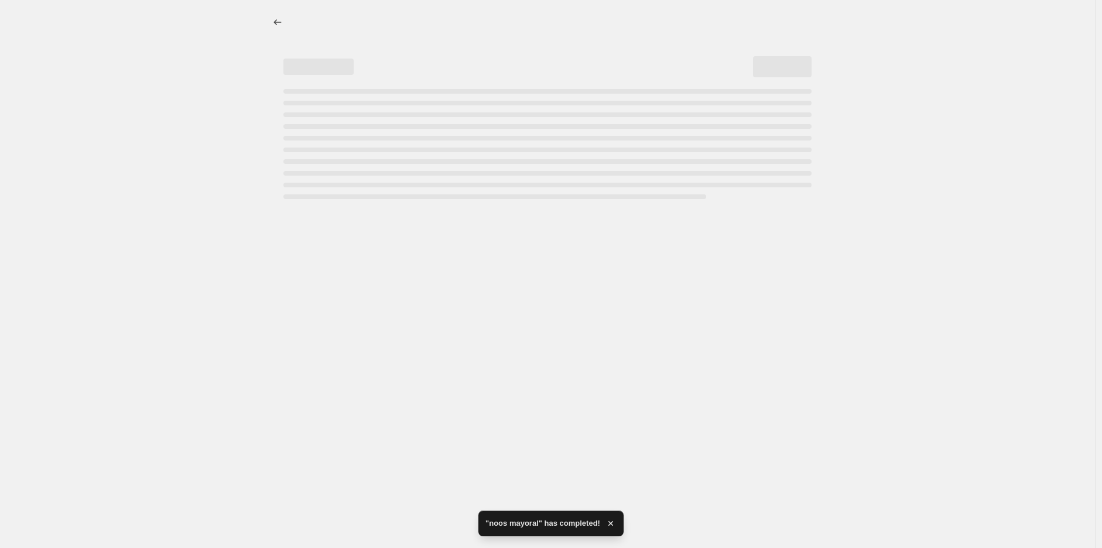
select select "percentage"
select select "tag"
